Goal: Information Seeking & Learning: Learn about a topic

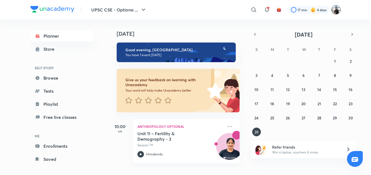
click at [335, 12] on img at bounding box center [335, 9] width 9 height 9
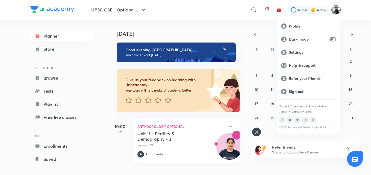
drag, startPoint x: 225, startPoint y: 22, endPoint x: 249, endPoint y: 10, distance: 27.0
click at [249, 10] on div at bounding box center [185, 87] width 371 height 175
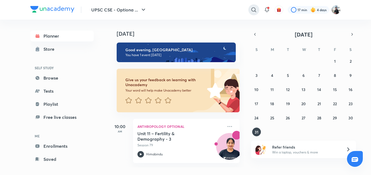
click at [251, 10] on icon at bounding box center [253, 9] width 5 height 5
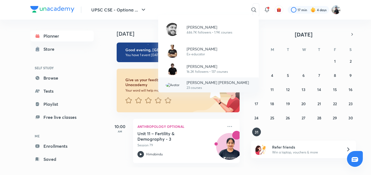
click at [208, 84] on p "[PERSON_NAME] [PERSON_NAME]" at bounding box center [218, 83] width 62 height 6
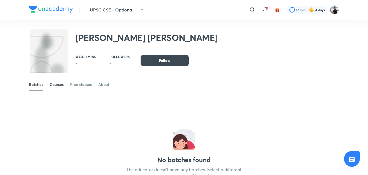
click at [57, 84] on div "Courses" at bounding box center [57, 84] width 14 height 5
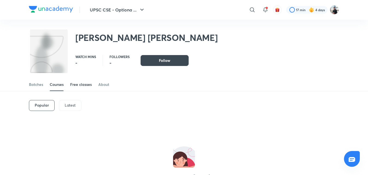
click at [77, 84] on div "Free classes" at bounding box center [81, 84] width 22 height 5
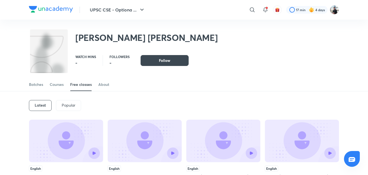
click at [61, 84] on div "Courses" at bounding box center [57, 84] width 14 height 5
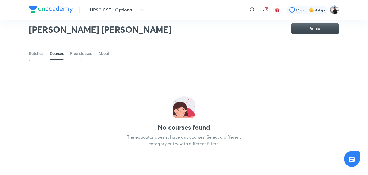
scroll to position [35, 0]
click at [254, 11] on icon at bounding box center [252, 10] width 7 height 7
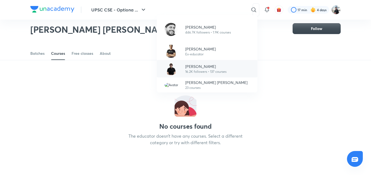
click at [225, 69] on p "[PERSON_NAME]" at bounding box center [205, 67] width 41 height 6
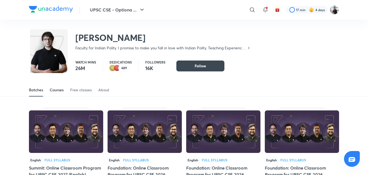
click at [59, 86] on link "Courses" at bounding box center [57, 90] width 14 height 13
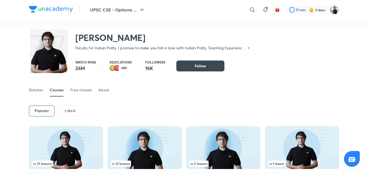
click at [98, 110] on div "Popular Latest" at bounding box center [184, 111] width 310 height 28
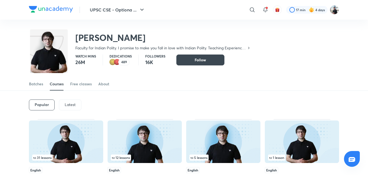
scroll to position [5, 0]
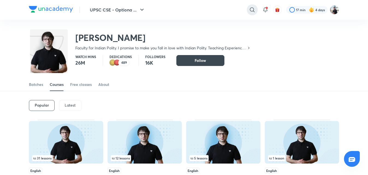
click at [252, 13] on icon at bounding box center [252, 10] width 7 height 7
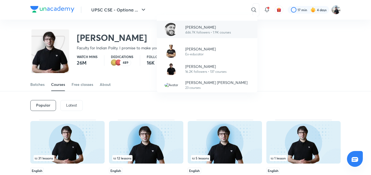
click at [206, 29] on p "[PERSON_NAME]" at bounding box center [208, 27] width 46 height 6
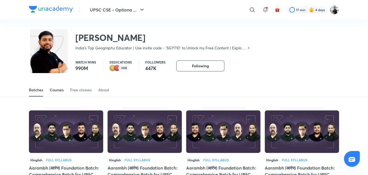
click at [60, 90] on div "Courses" at bounding box center [57, 89] width 14 height 5
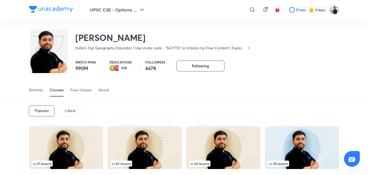
click at [107, 99] on div "Popular Latest" at bounding box center [184, 111] width 310 height 28
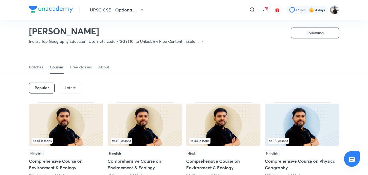
scroll to position [16, 0]
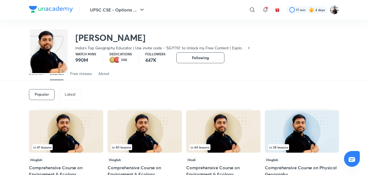
click at [79, 97] on div "Latest" at bounding box center [70, 94] width 22 height 11
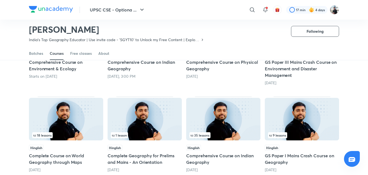
scroll to position [122, 0]
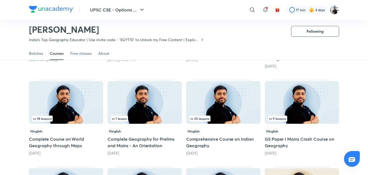
click at [79, 97] on img at bounding box center [66, 102] width 74 height 43
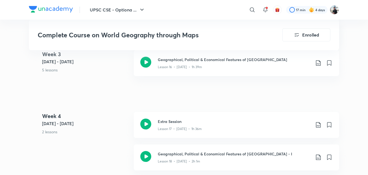
scroll to position [918, 0]
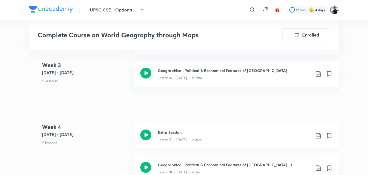
click at [147, 130] on icon at bounding box center [145, 135] width 11 height 11
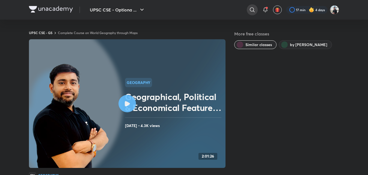
click at [248, 11] on div at bounding box center [252, 9] width 11 height 11
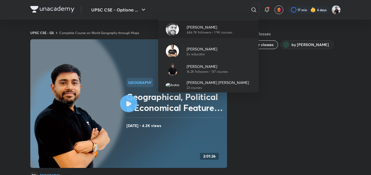
click at [185, 28] on div "[PERSON_NAME] 446.7K followers • 1.9K courses" at bounding box center [207, 29] width 50 height 11
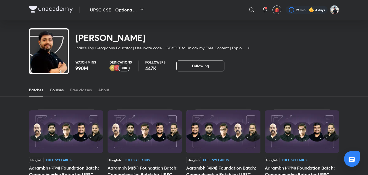
click at [56, 89] on div "Courses" at bounding box center [57, 89] width 14 height 5
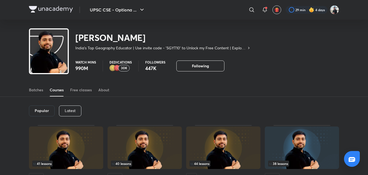
click at [115, 113] on div "Popular Latest" at bounding box center [184, 111] width 310 height 28
click at [68, 109] on p "Latest" at bounding box center [70, 111] width 11 height 4
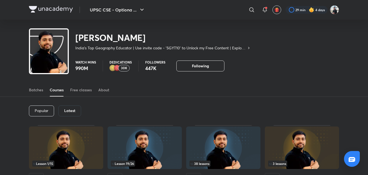
click at [68, 109] on h6 "Latest" at bounding box center [69, 111] width 11 height 4
click at [67, 113] on div "Latest" at bounding box center [69, 111] width 23 height 11
click at [111, 113] on div "Popular Latest" at bounding box center [184, 111] width 310 height 28
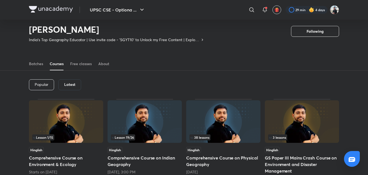
scroll to position [16, 0]
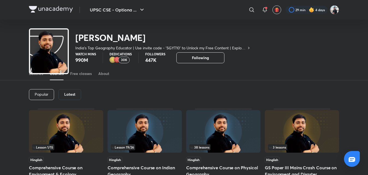
click at [71, 93] on h6 "Latest" at bounding box center [69, 94] width 11 height 4
click at [108, 91] on div "Popular Latest" at bounding box center [184, 95] width 310 height 28
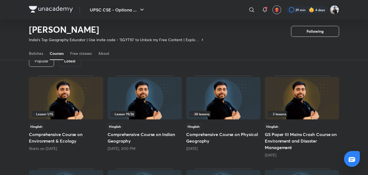
scroll to position [35, 0]
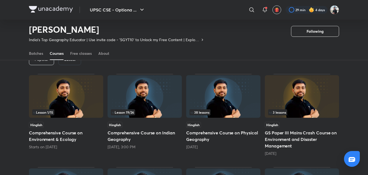
click at [302, 102] on img at bounding box center [302, 96] width 74 height 43
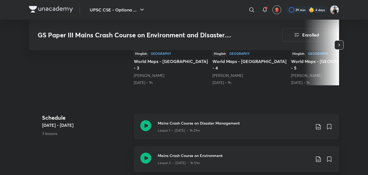
scroll to position [219, 0]
